Goal: Navigation & Orientation: Find specific page/section

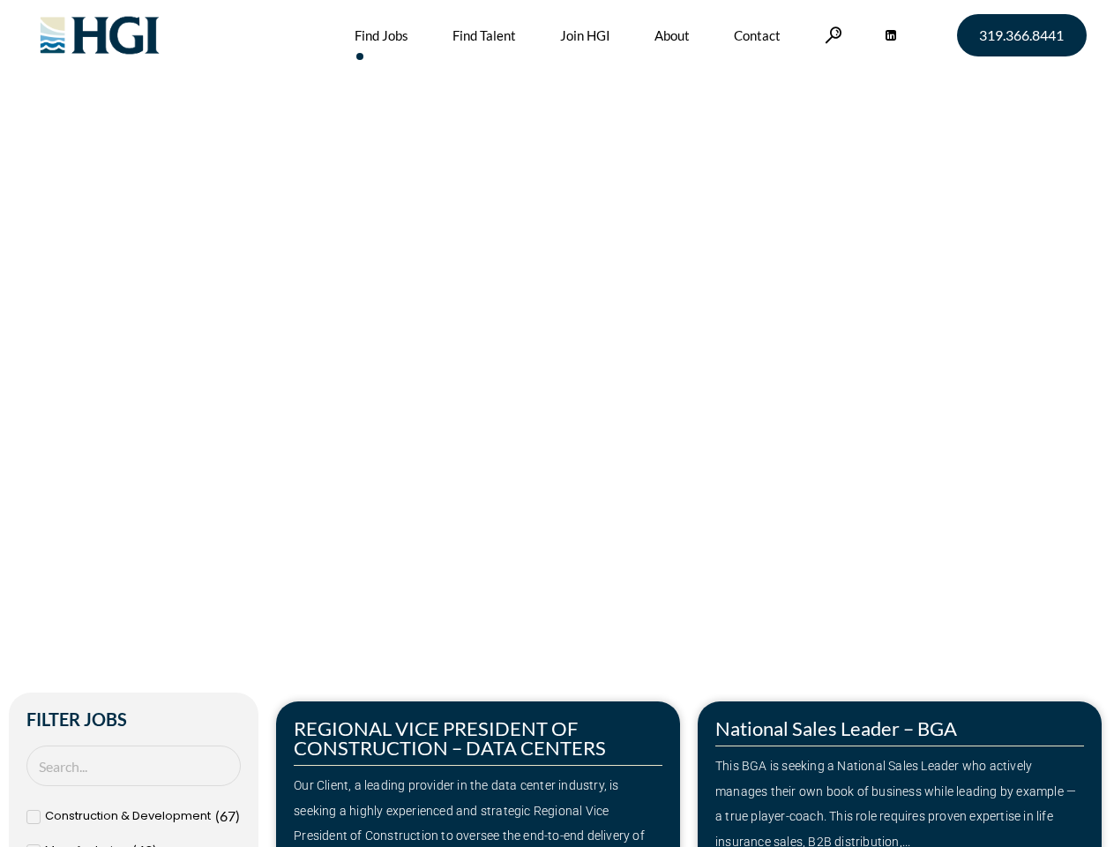
click at [557, 423] on div "Make Your Next Move Home » Jobs" at bounding box center [558, 372] width 1006 height 745
click at [831, 34] on link at bounding box center [834, 34] width 18 height 17
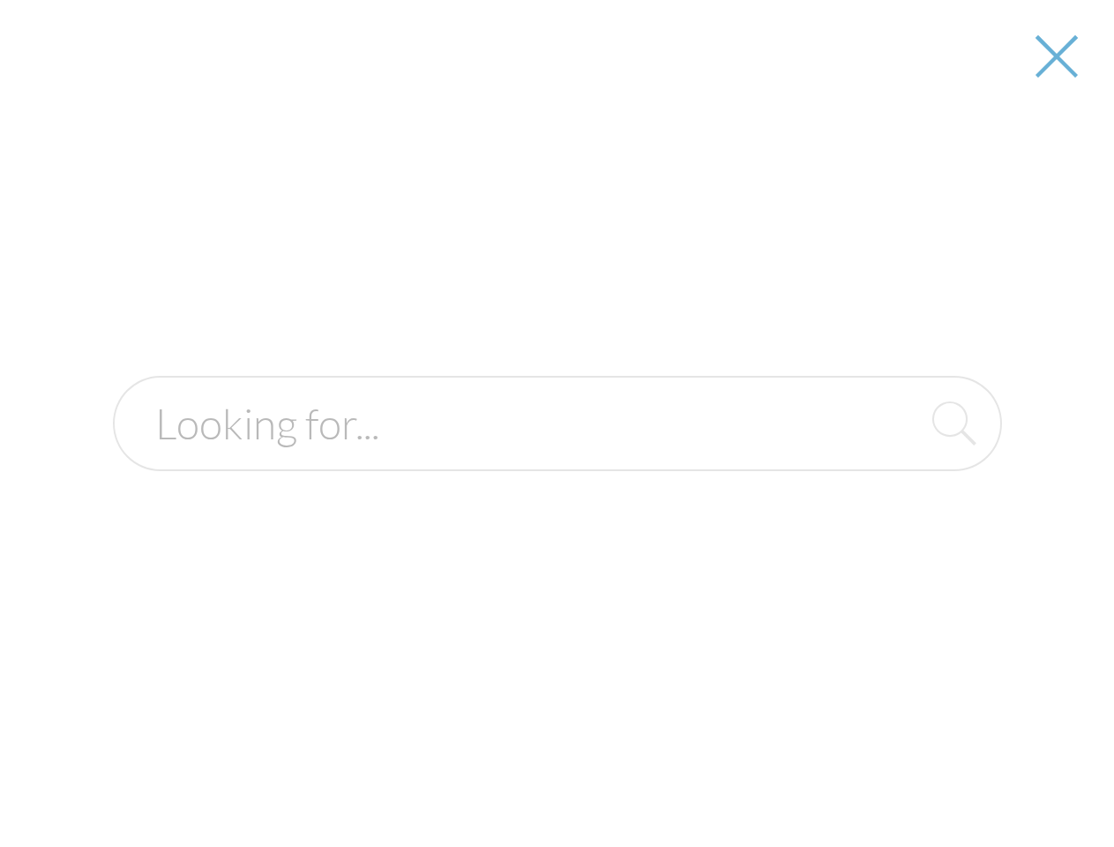
click at [478, 774] on div "Our Client, a leading provider in the data center industry, is seeking a highly…" at bounding box center [478, 823] width 369 height 101
click at [900, 471] on form at bounding box center [557, 423] width 889 height 95
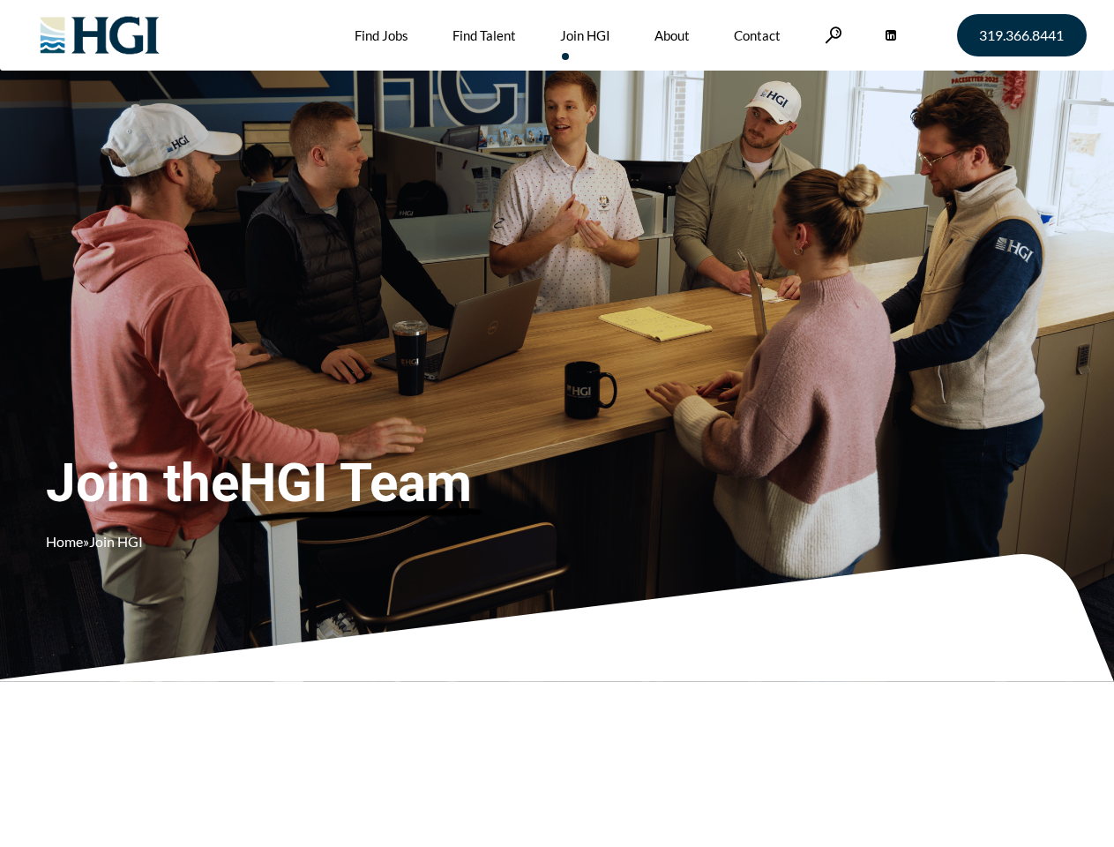
click at [557, 423] on div "Join the HGI Team Home » Join HGI" at bounding box center [329, 397] width 567 height 343
click at [831, 34] on link at bounding box center [834, 34] width 18 height 17
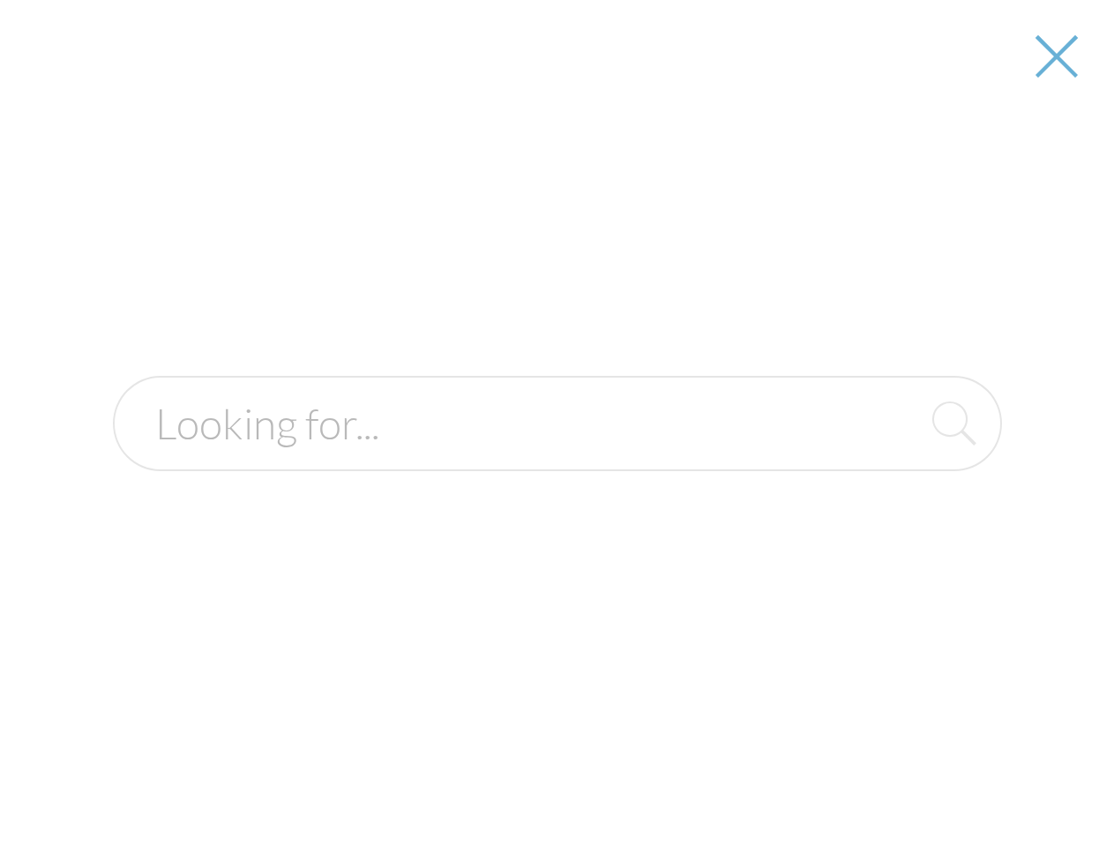
click at [557, 423] on div "Join the HGI Team Home » Join HGI" at bounding box center [329, 397] width 567 height 343
